Goal: Information Seeking & Learning: Learn about a topic

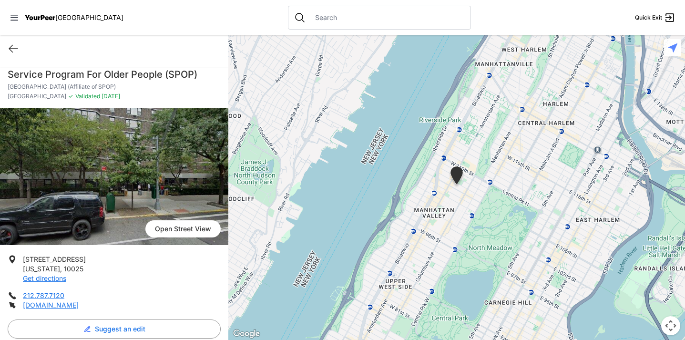
click at [52, 14] on span "YourPeer" at bounding box center [40, 17] width 31 height 8
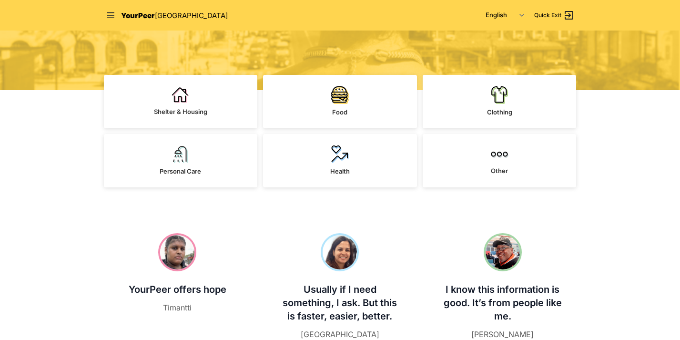
scroll to position [237, 0]
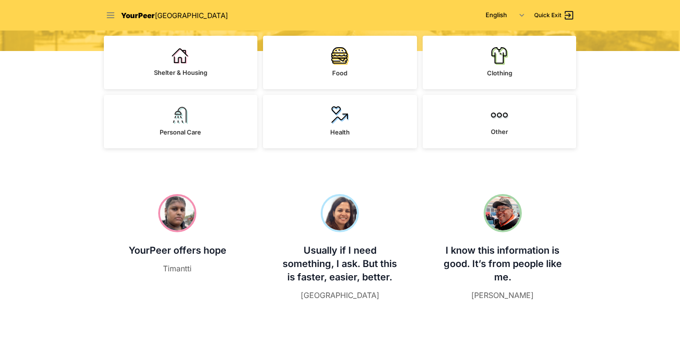
click at [110, 16] on icon at bounding box center [111, 15] width 10 height 10
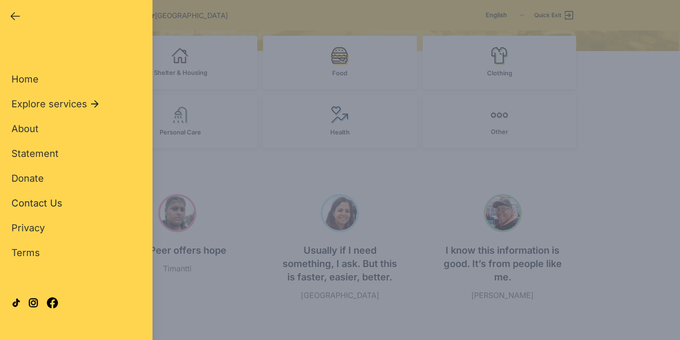
click at [41, 207] on span "Contact Us" at bounding box center [36, 202] width 51 height 11
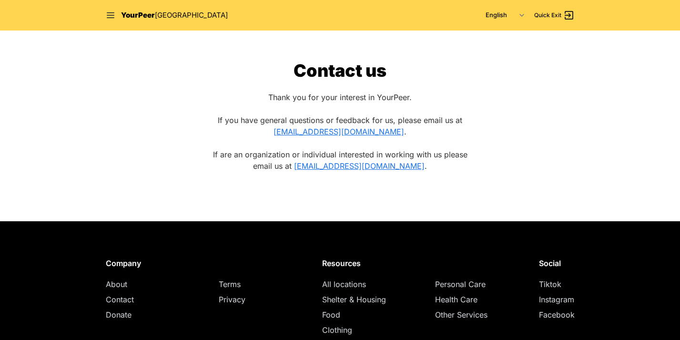
scroll to position [237, 0]
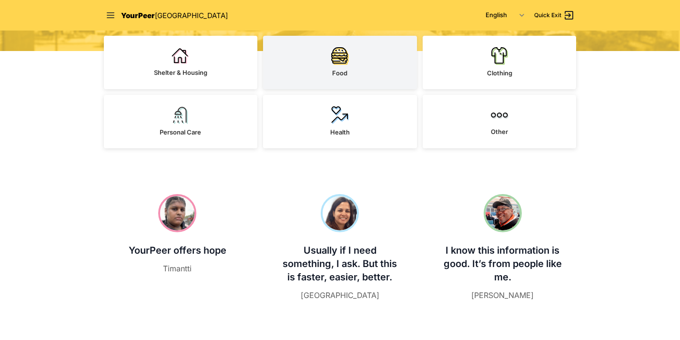
click at [357, 78] on link "Food" at bounding box center [340, 62] width 154 height 53
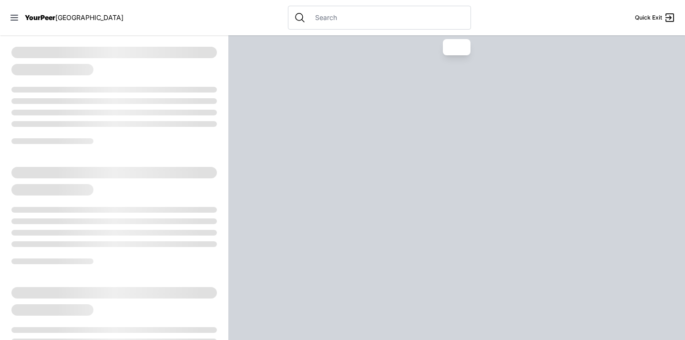
select select "recentlyUpdated"
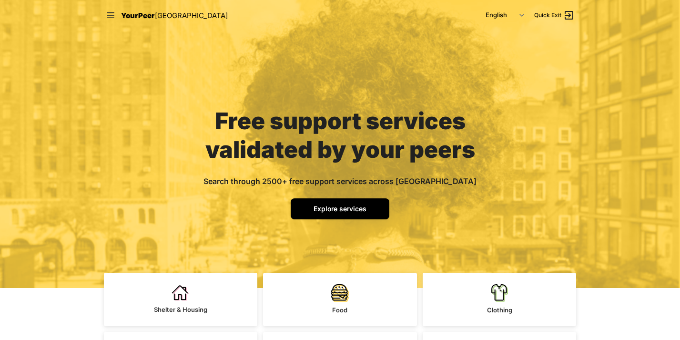
click at [352, 208] on span "Explore services" at bounding box center [340, 209] width 53 height 8
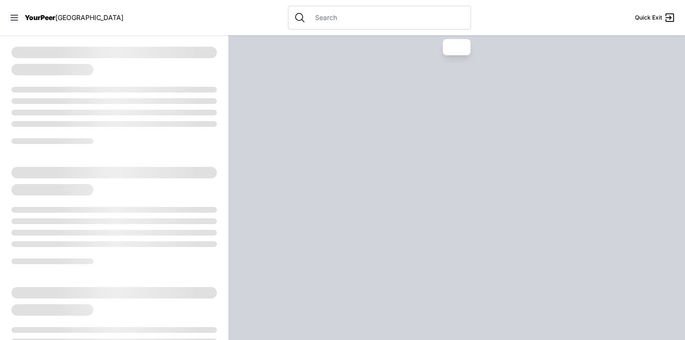
select select "recentlyUpdated"
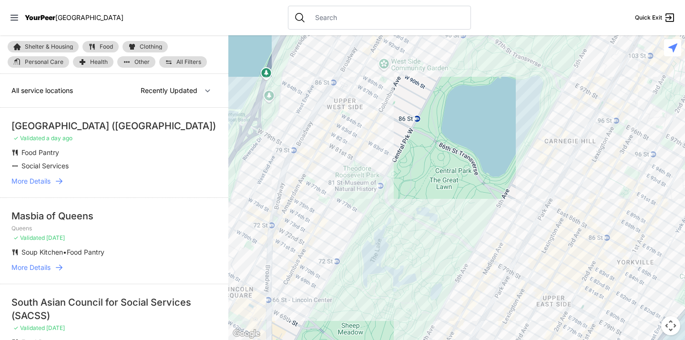
click at [152, 45] on span "Clothing" at bounding box center [151, 47] width 22 height 6
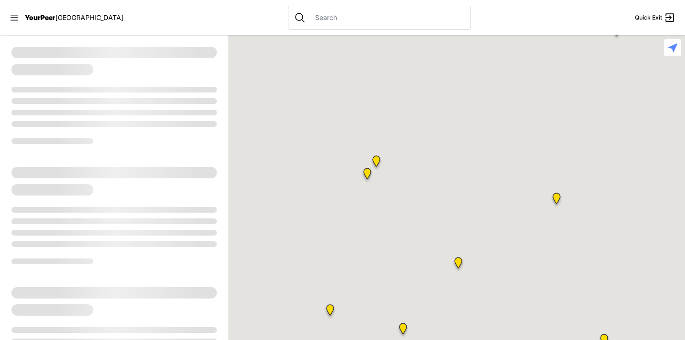
select select "recentlyUpdated"
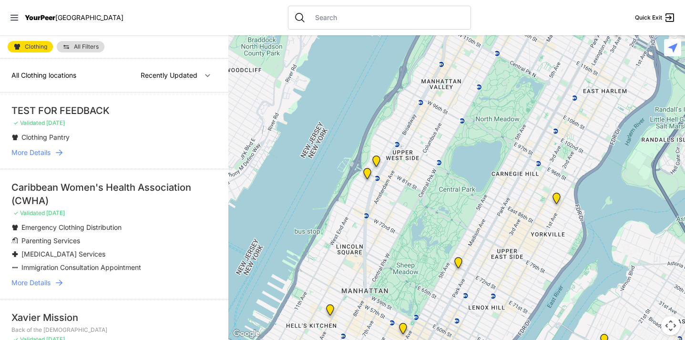
click at [457, 269] on img "Manhattan" at bounding box center [458, 264] width 12 height 15
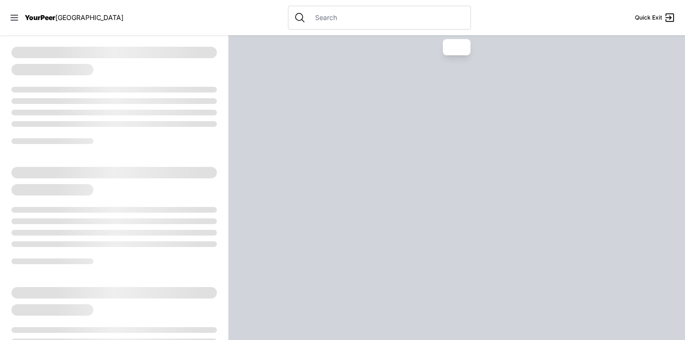
click at [457, 261] on div at bounding box center [456, 187] width 457 height 305
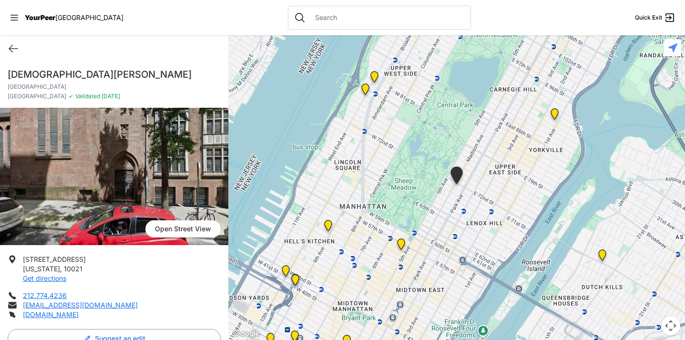
select select "recentlyUpdated"
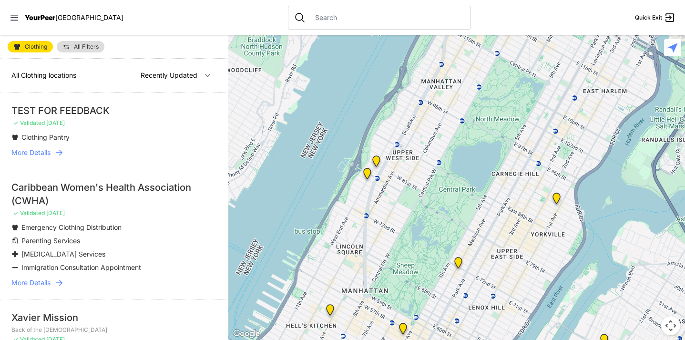
click at [403, 328] on img at bounding box center [403, 330] width 12 height 15
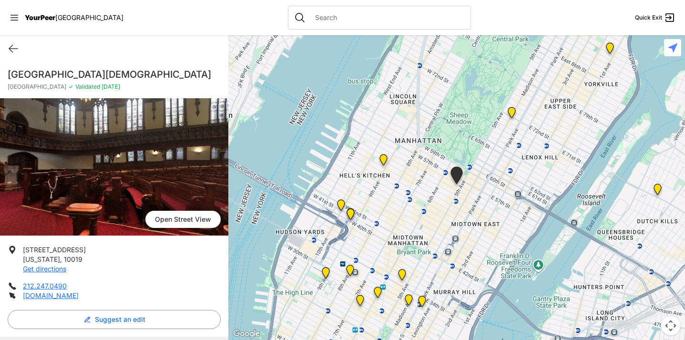
select select "recentlyUpdated"
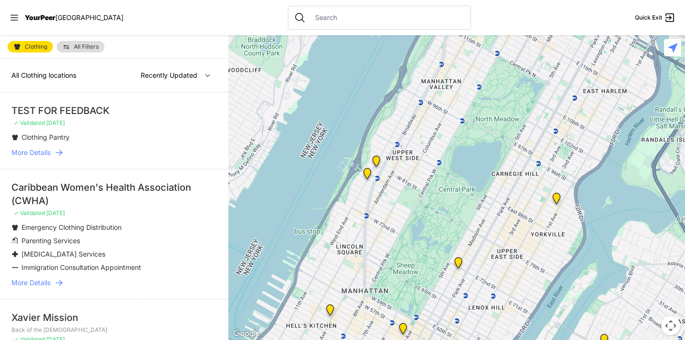
click at [560, 203] on img "Avenue Church" at bounding box center [557, 200] width 12 height 15
click at [556, 199] on img "Avenue Church" at bounding box center [557, 200] width 12 height 15
click at [36, 119] on span "✓ Validated" at bounding box center [28, 122] width 31 height 7
select select "recentlyUpdated"
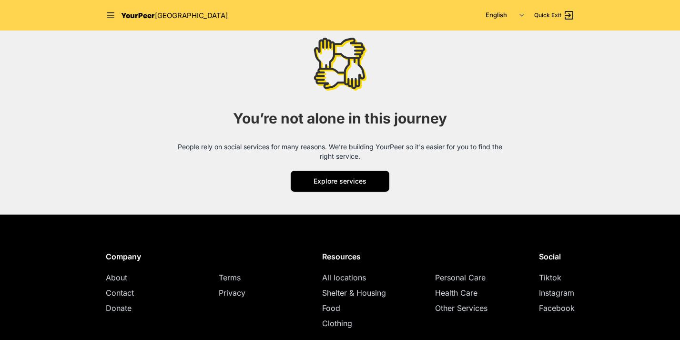
scroll to position [1220, 0]
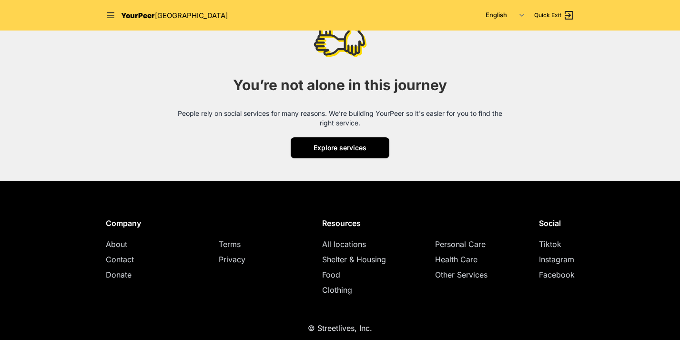
click at [342, 148] on span "Explore services" at bounding box center [340, 148] width 53 height 8
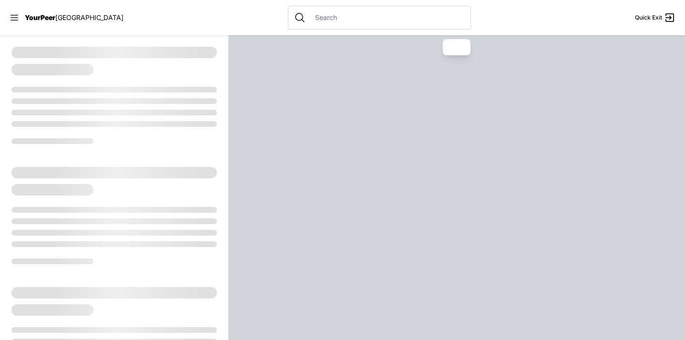
select select "recentlyUpdated"
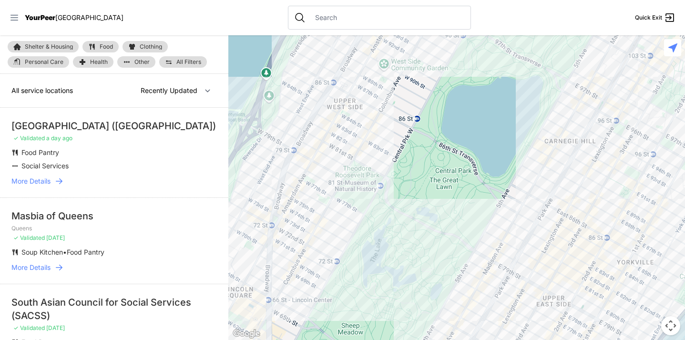
click at [18, 18] on icon at bounding box center [15, 18] width 10 height 10
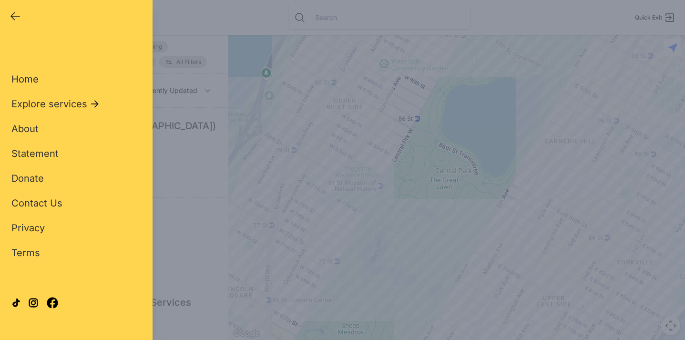
click at [30, 81] on span "Home" at bounding box center [24, 78] width 27 height 11
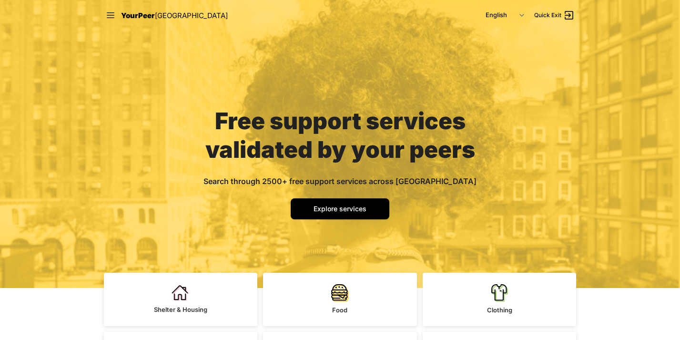
select select "recentlyUpdated"
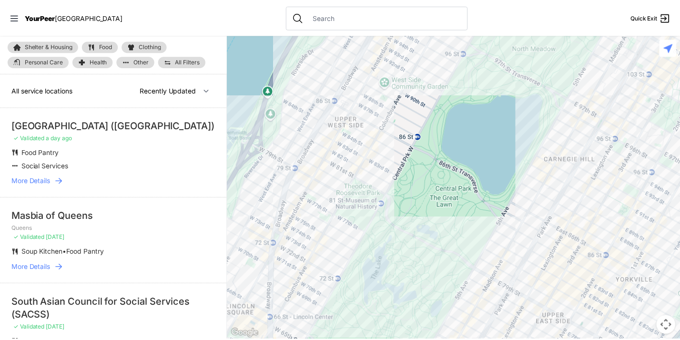
scroll to position [1220, 0]
